Goal: Task Accomplishment & Management: Complete application form

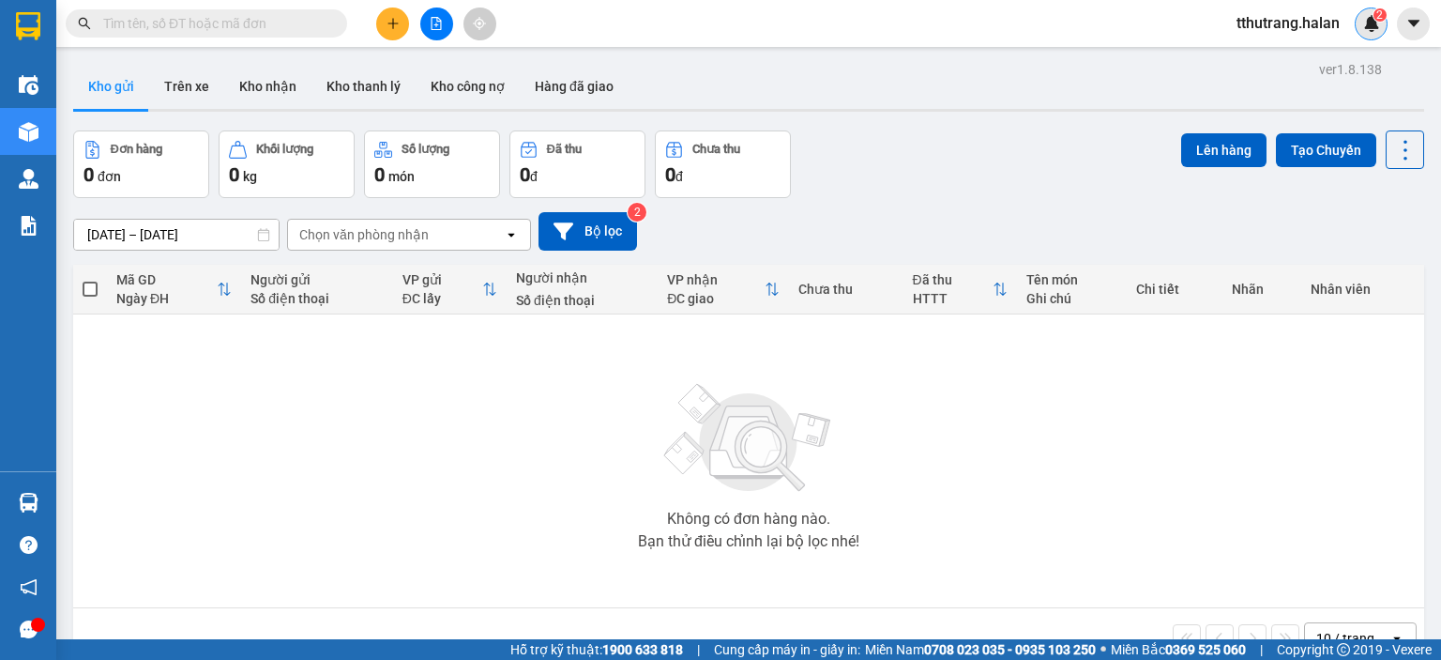
click at [1366, 14] on div "2" at bounding box center [1371, 24] width 33 height 33
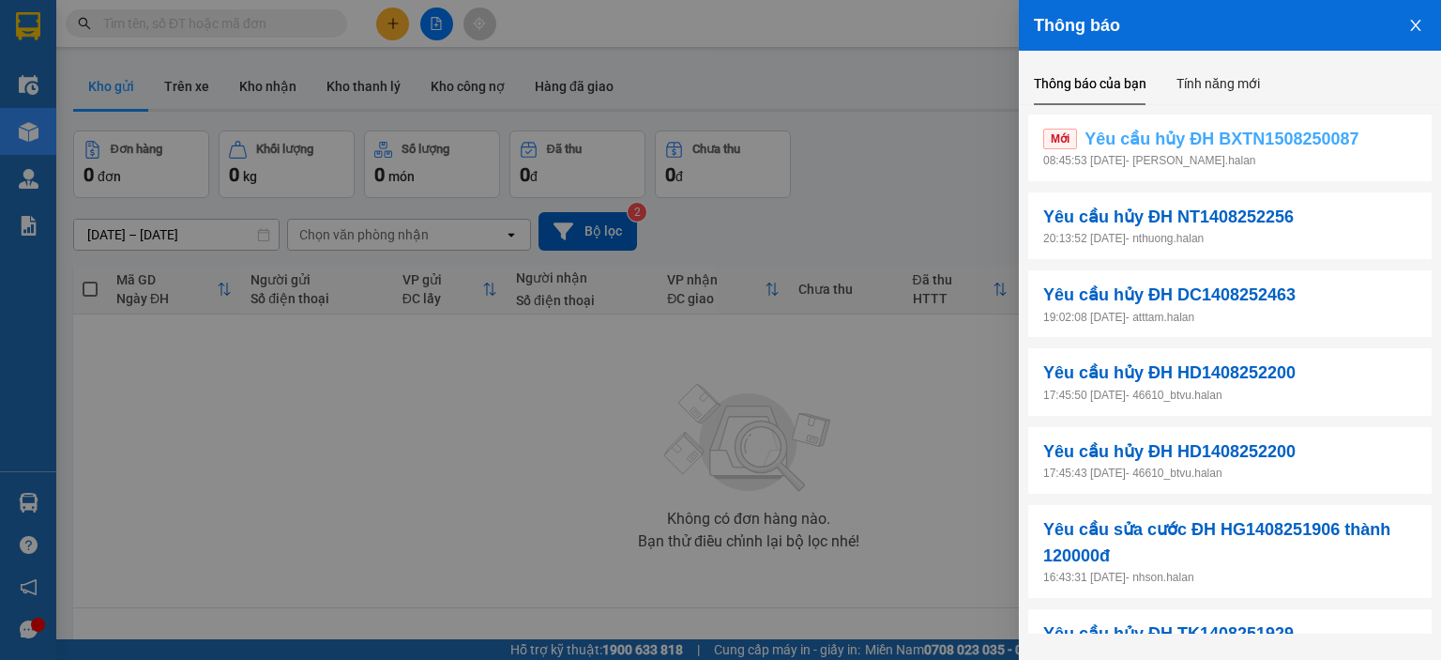
click at [1283, 145] on span "Yêu cầu hủy ĐH BXTN1508250087" at bounding box center [1222, 139] width 274 height 26
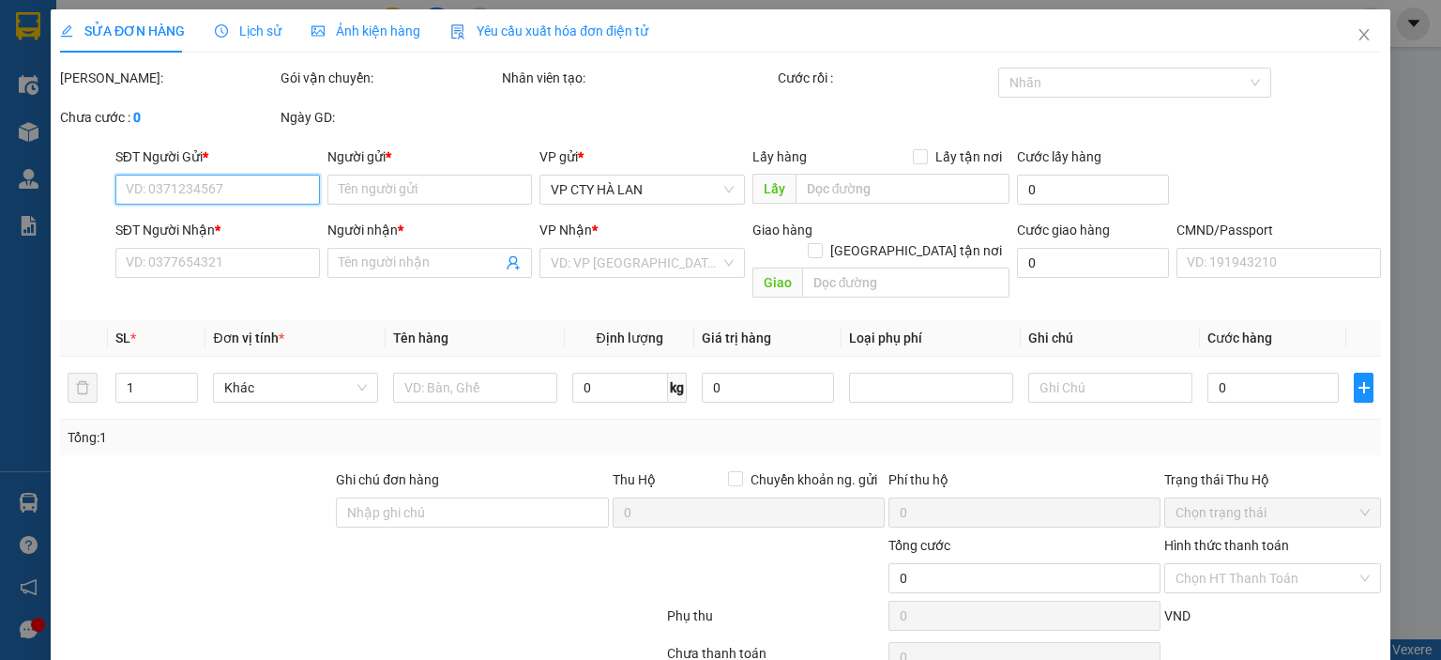
type input "0378707985"
type input "THỌ"
type input "0976666991"
type input "HẢI"
checkbox input "true"
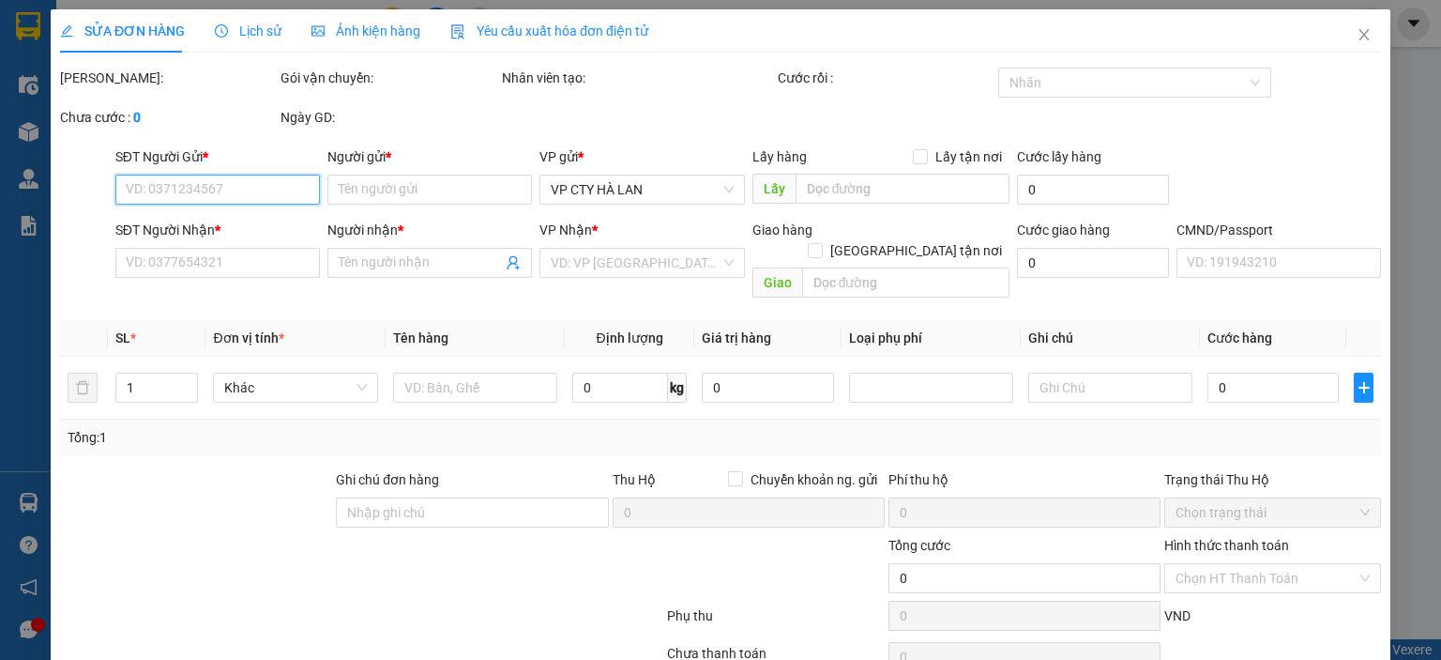
type input "Học Viện An ninh Nhân Dân, 125 Đ. [PERSON_NAME], P. [PERSON_NAME], [GEOGRAPHIC_…"
type input "95.000"
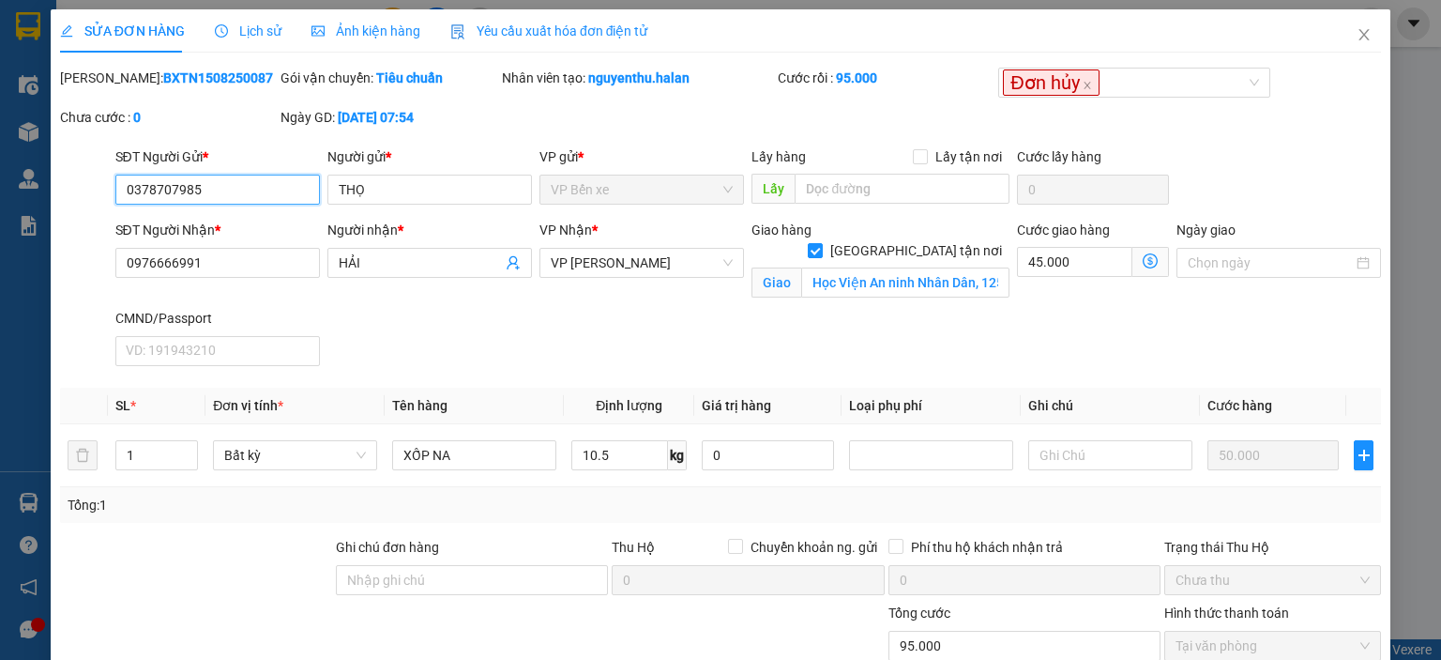
scroll to position [161, 0]
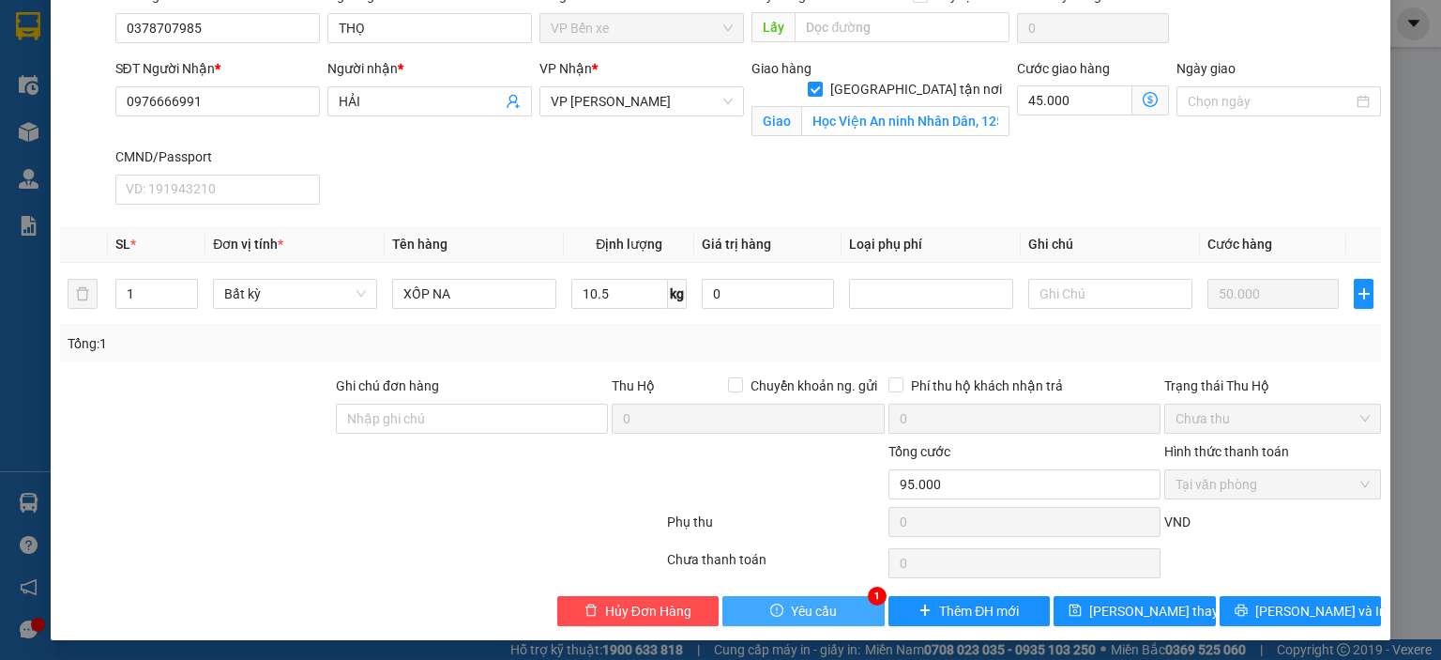
click at [838, 596] on button "Yêu cầu" at bounding box center [804, 611] width 162 height 30
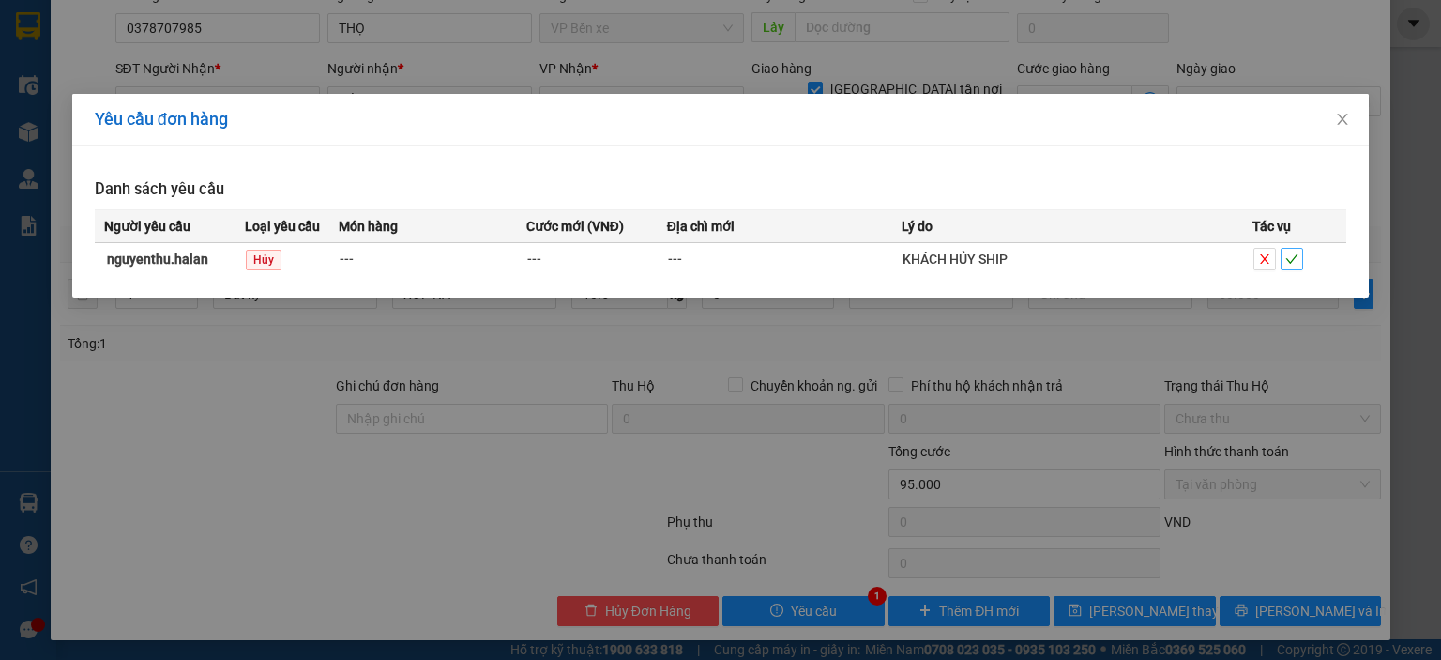
click at [1294, 257] on icon "check" at bounding box center [1292, 258] width 13 height 13
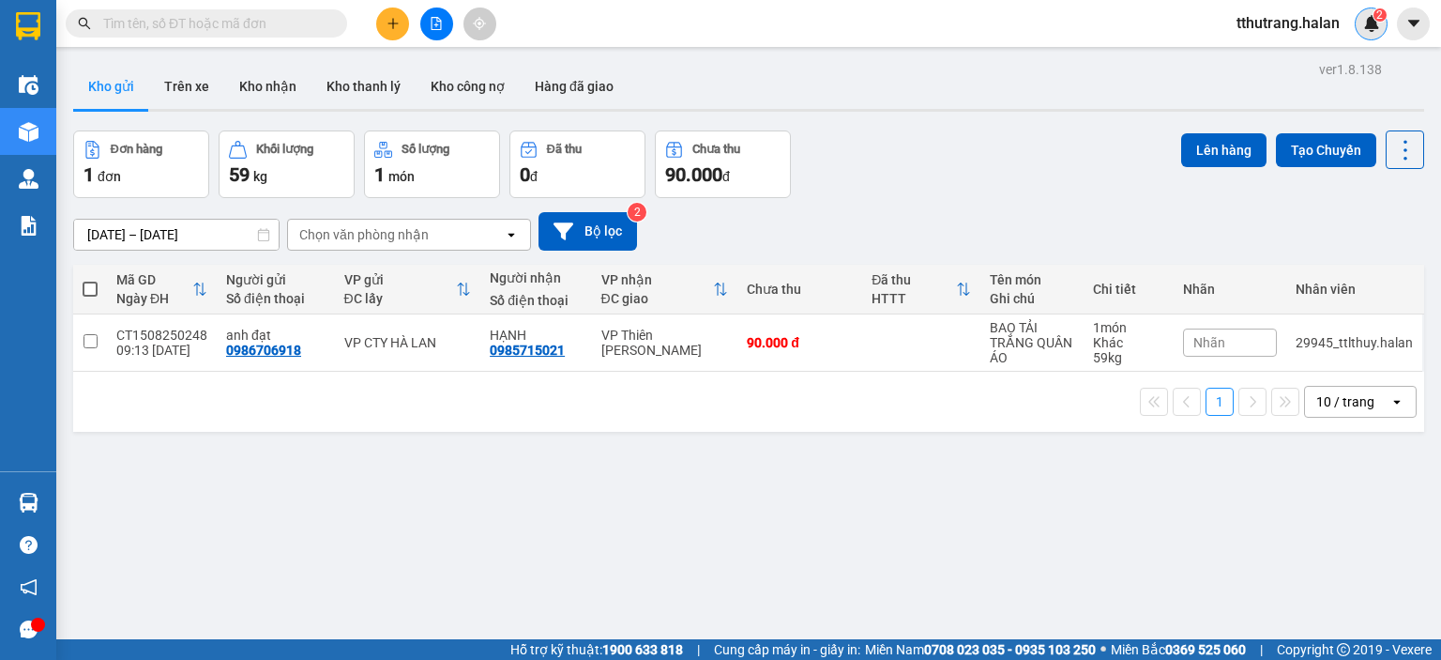
click at [1381, 28] on div "2" at bounding box center [1371, 24] width 33 height 33
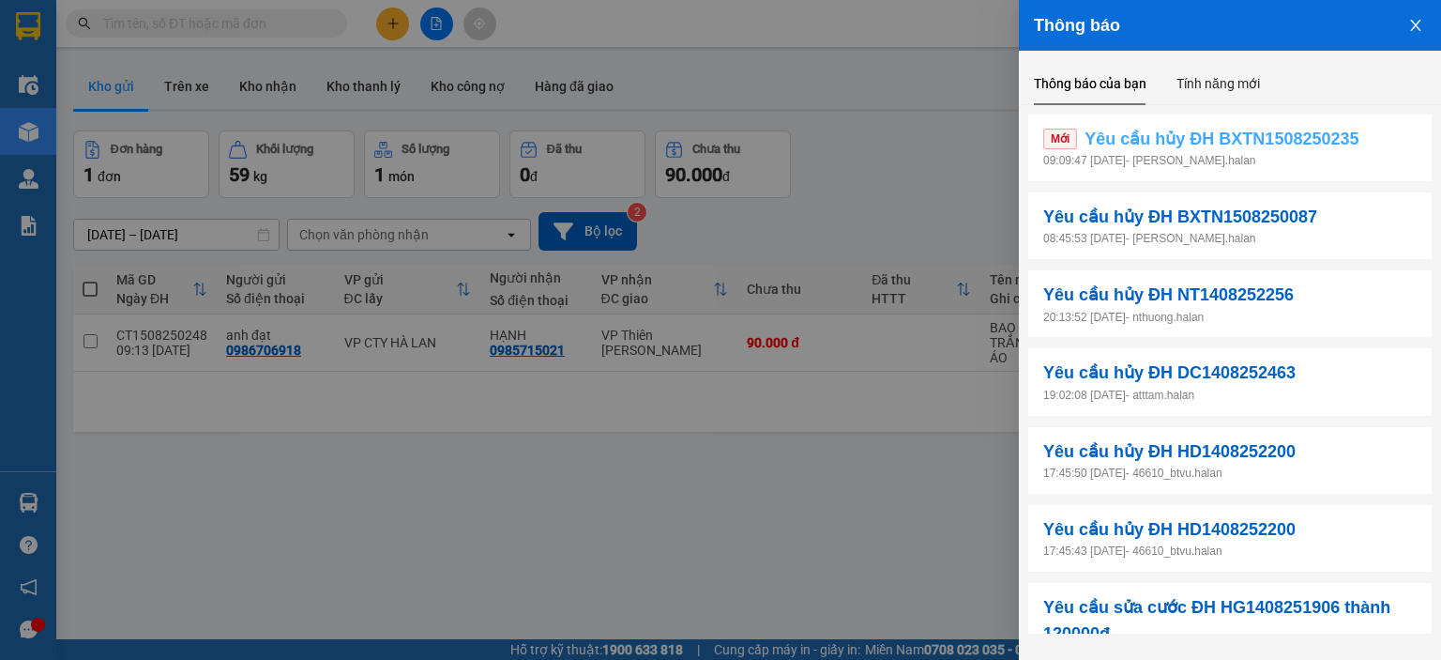
click at [1332, 149] on span "Yêu cầu hủy ĐH BXTN1508250235" at bounding box center [1222, 139] width 274 height 26
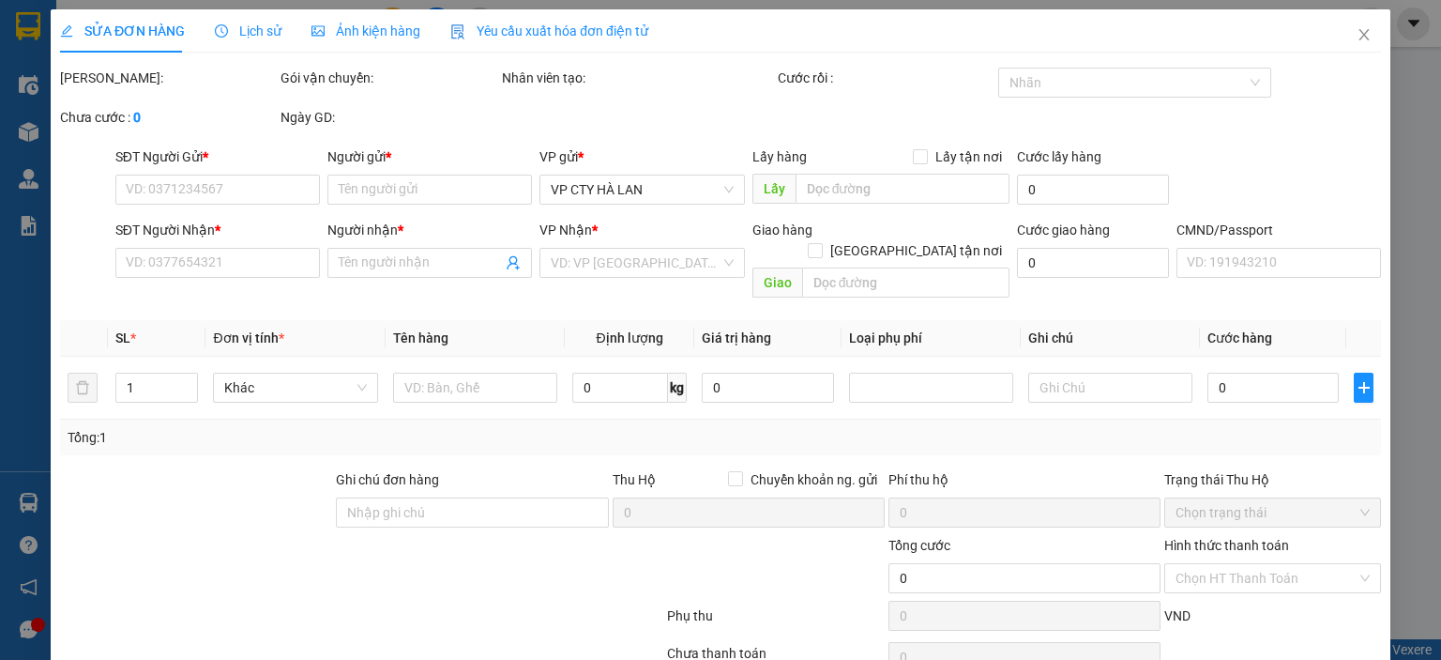
type input "0975775775"
type input "HUY( SỐ ĐÚNG) AUTO BẾN XE"
type input "0969305686"
type input "PHỤNG AUTO"
type input "40.000"
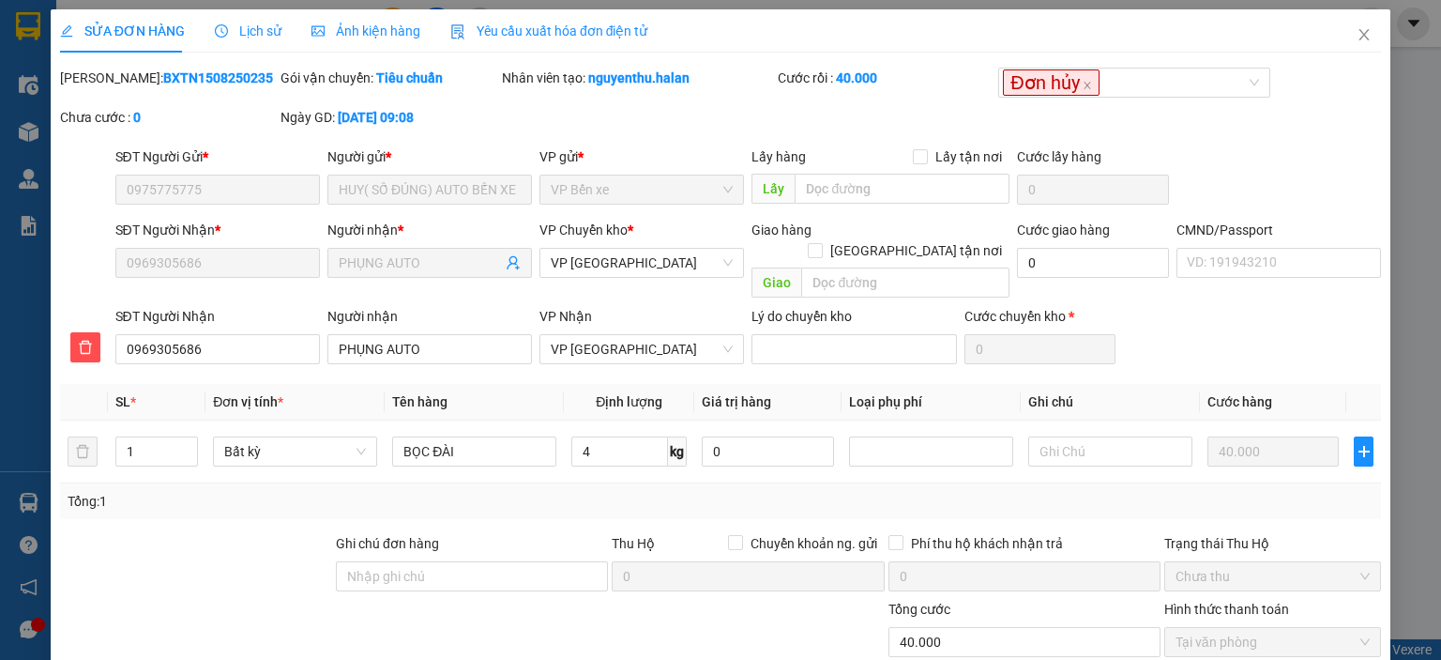
scroll to position [138, 0]
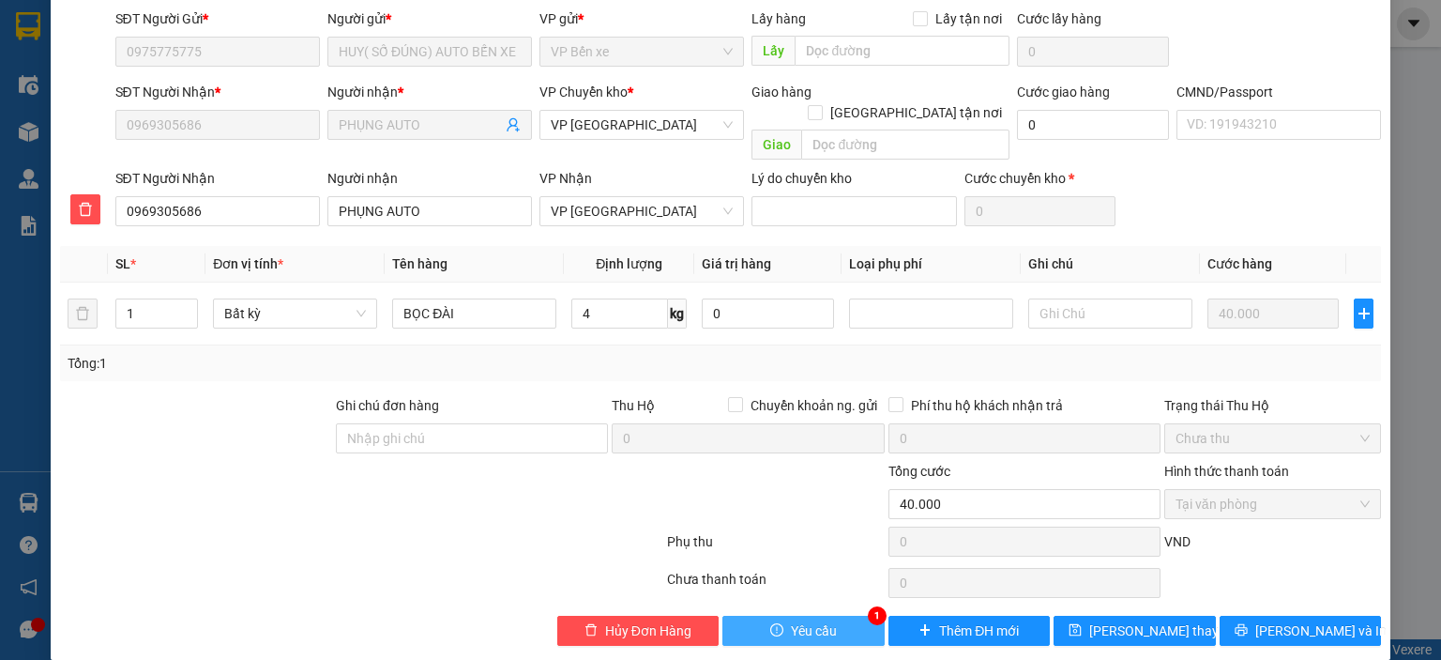
click at [806, 620] on span "Yêu cầu" at bounding box center [814, 630] width 46 height 21
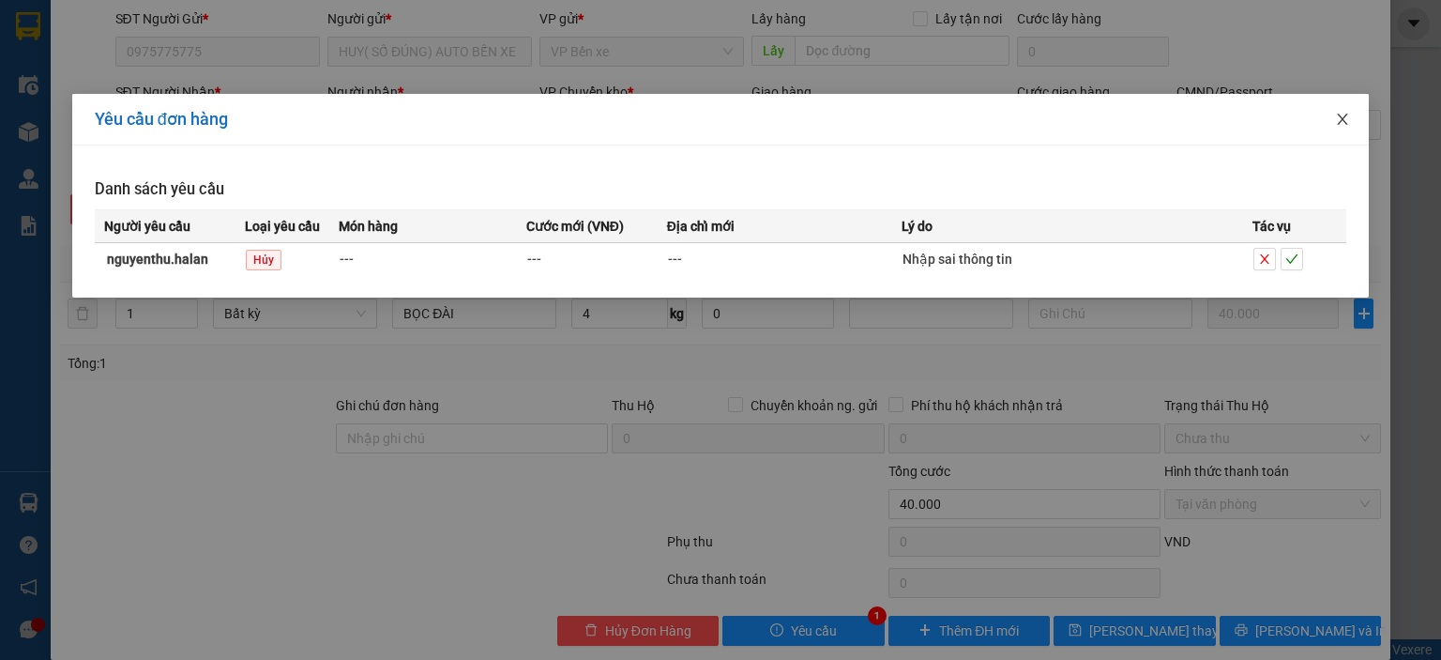
click at [1336, 123] on icon "close" at bounding box center [1342, 119] width 15 height 15
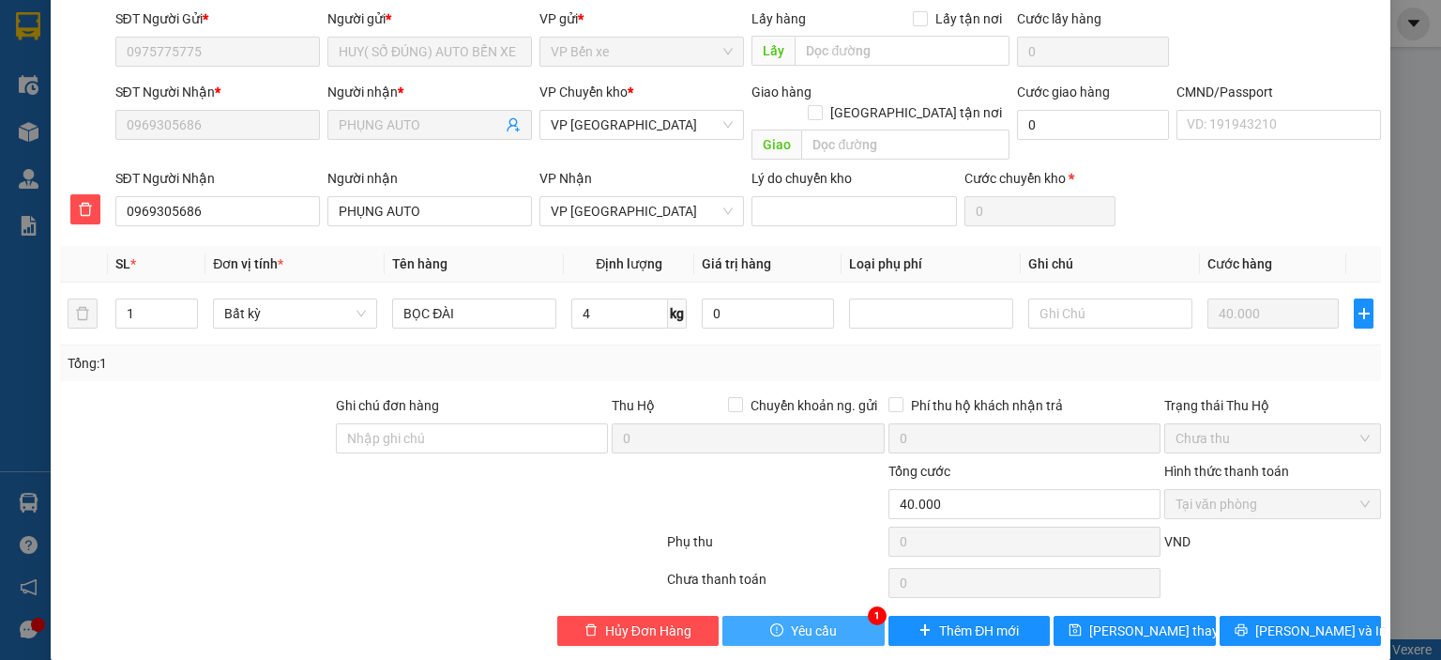
drag, startPoint x: 813, startPoint y: 614, endPoint x: 987, endPoint y: 491, distance: 213.5
click at [813, 620] on span "Yêu cầu" at bounding box center [814, 630] width 46 height 21
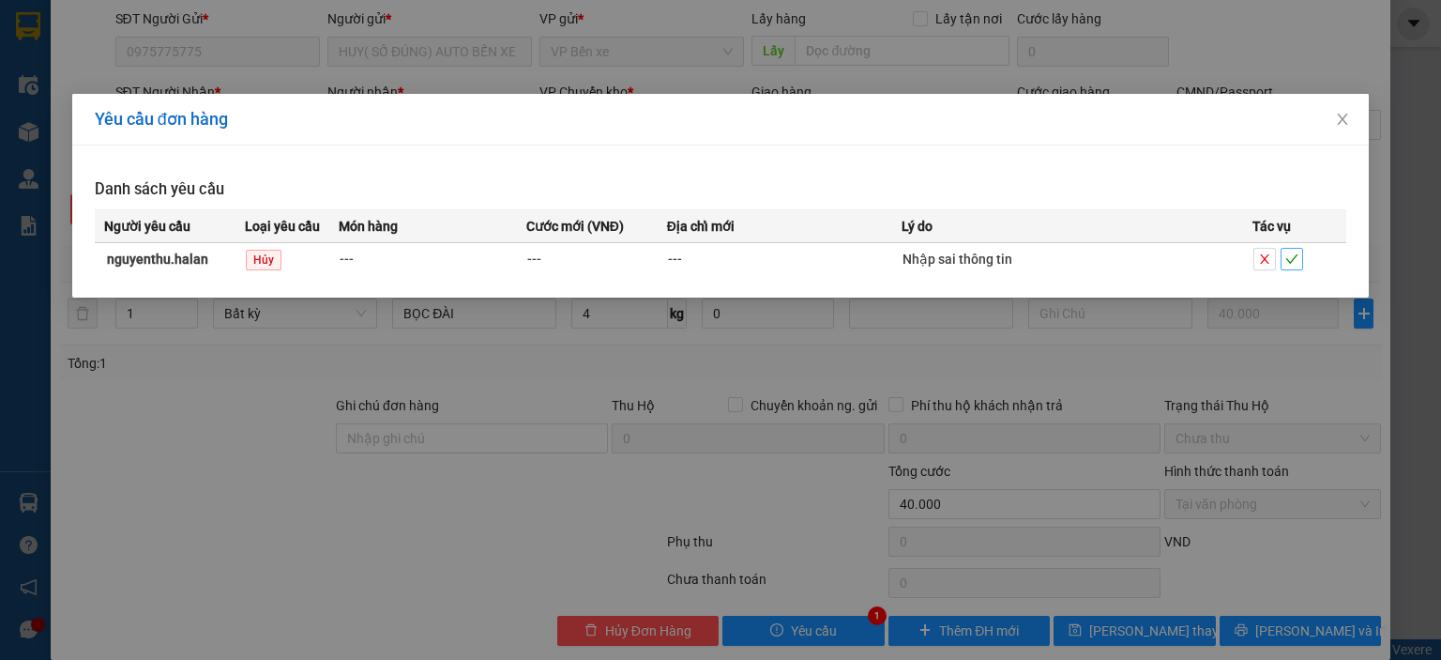
click at [1291, 257] on icon "check" at bounding box center [1292, 258] width 13 height 13
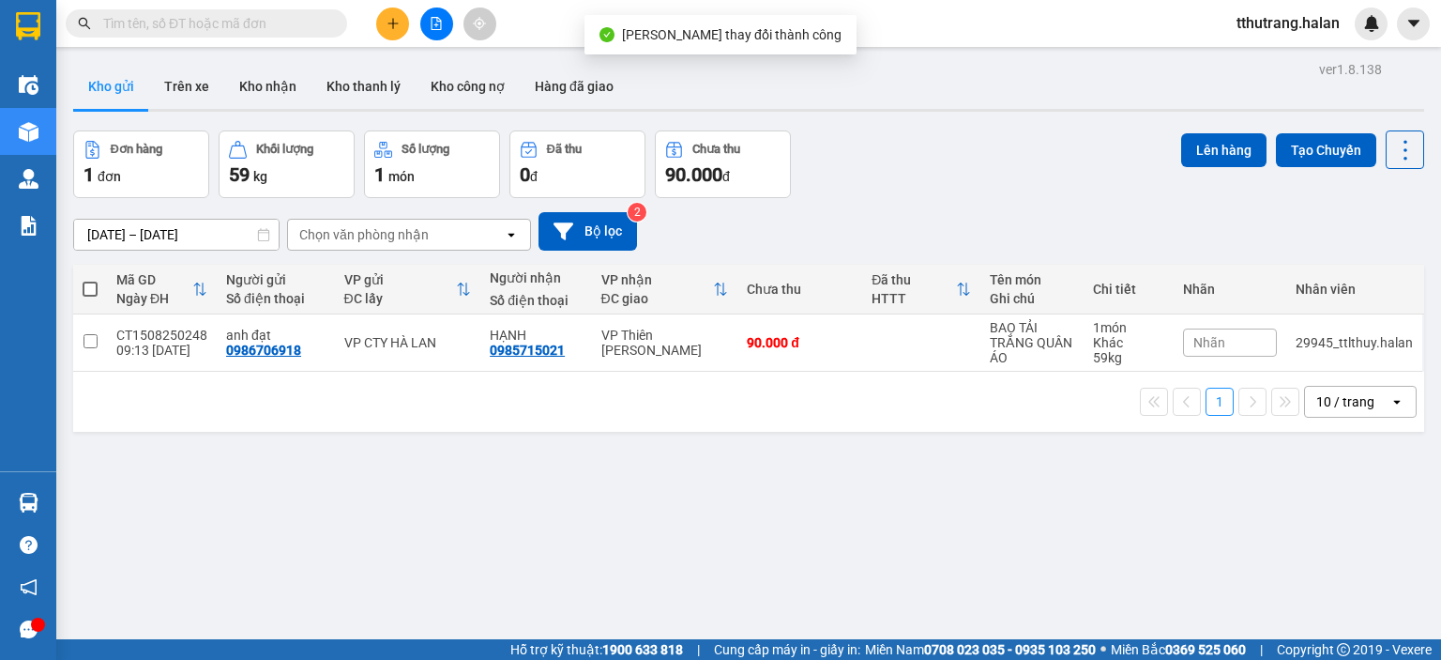
click at [923, 119] on div "ver 1.8.138 Kho gửi Trên xe Kho nhận Kho thanh lý Kho công nợ Hàng đã giao Đơn …" at bounding box center [749, 386] width 1366 height 660
